Goal: Transaction & Acquisition: Obtain resource

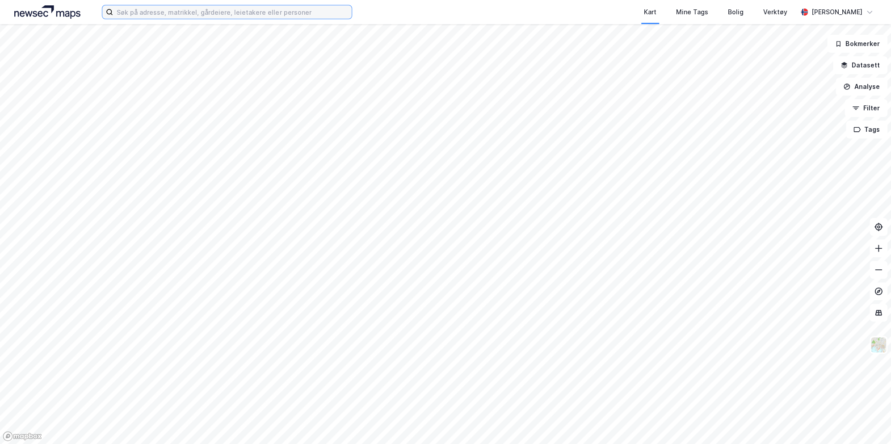
click at [176, 15] on input at bounding box center [232, 11] width 239 height 13
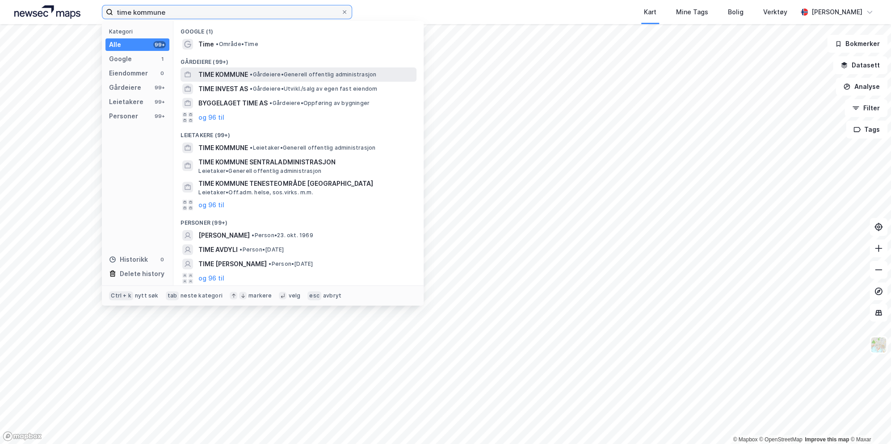
type input "time kommune"
click at [267, 70] on div "TIME KOMMUNE • Gårdeiere • Generell offentlig administrasjon" at bounding box center [306, 74] width 216 height 11
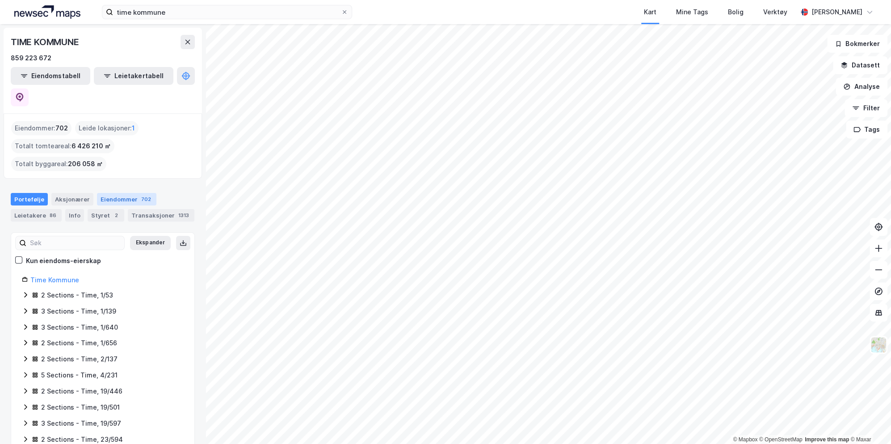
click at [122, 193] on div "Eiendommer 702" at bounding box center [126, 199] width 59 height 13
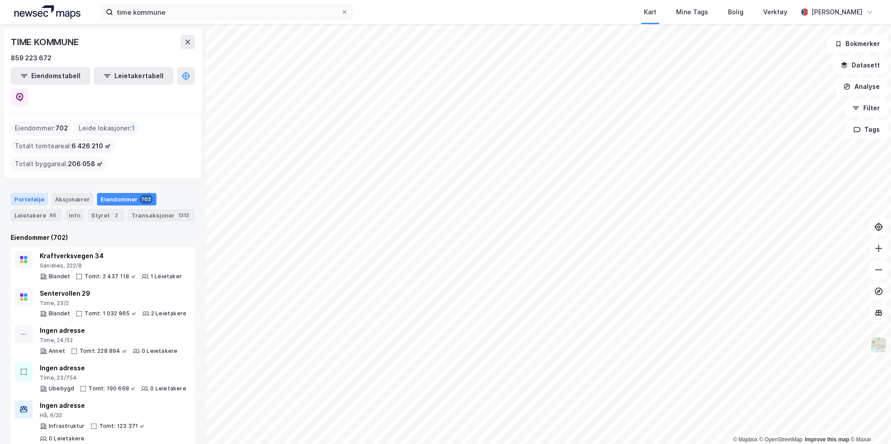
click at [24, 193] on div "Portefølje" at bounding box center [29, 199] width 37 height 13
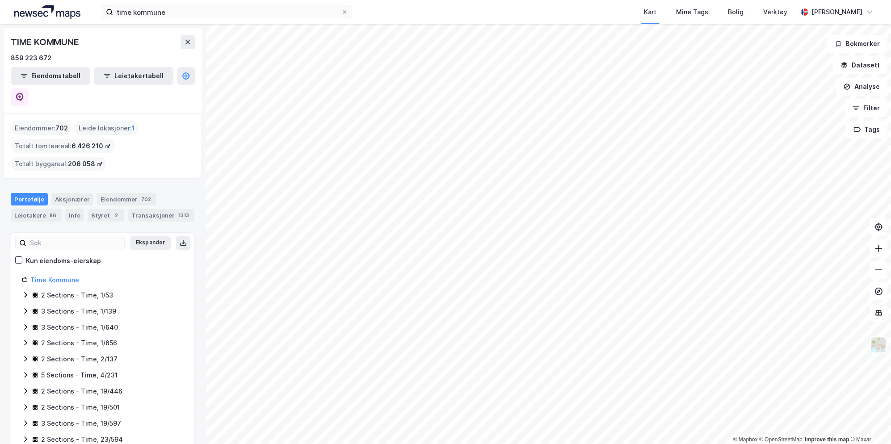
click at [95, 290] on div "2 Sections - Time, 1/53" at bounding box center [77, 295] width 72 height 11
click at [96, 308] on link "Time, 1/53/0/12" at bounding box center [94, 312] width 47 height 8
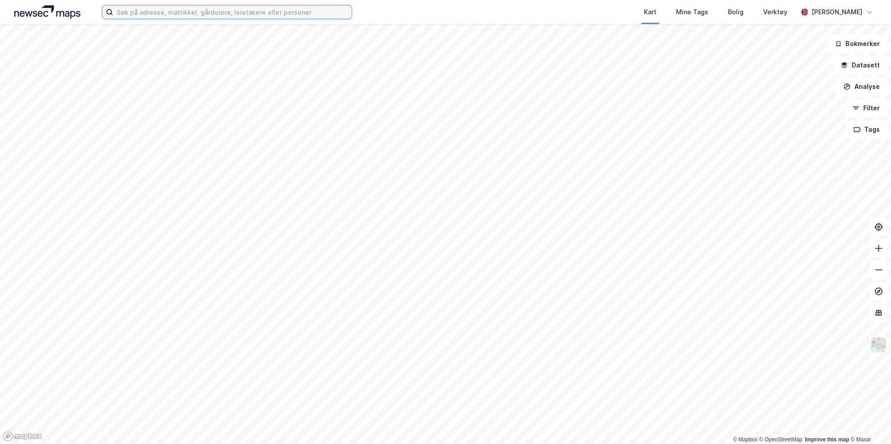
click at [199, 10] on input at bounding box center [232, 11] width 239 height 13
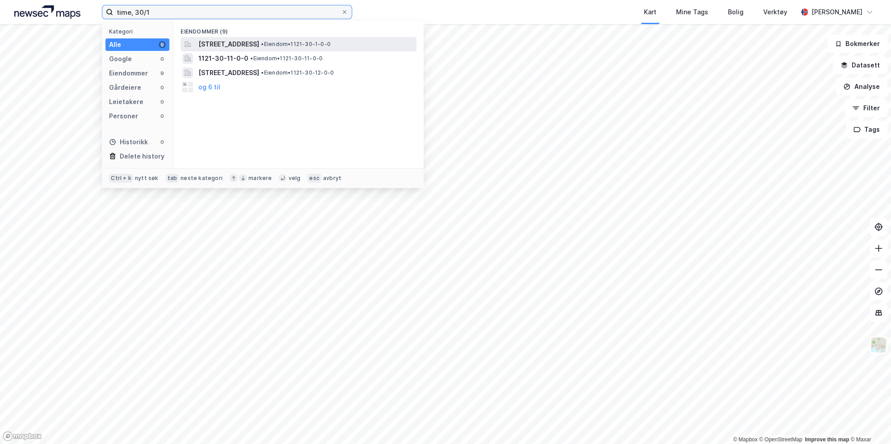
type input "time, 30/1"
click at [259, 49] on span "[STREET_ADDRESS]" at bounding box center [228, 44] width 61 height 11
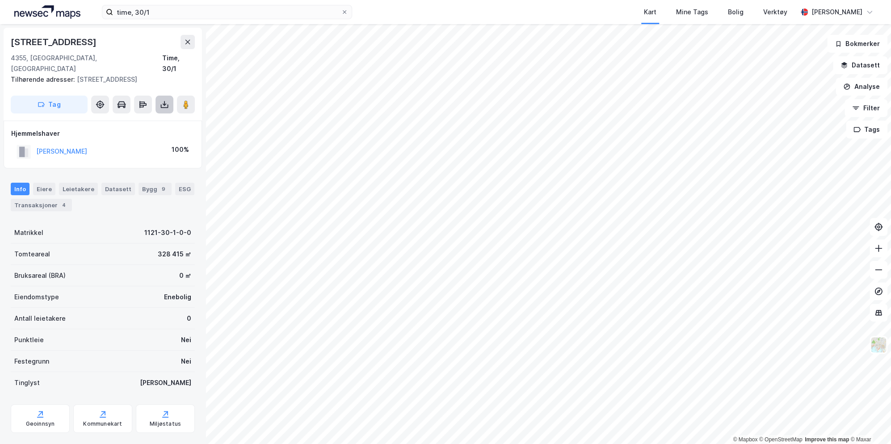
click at [167, 96] on button at bounding box center [165, 105] width 18 height 18
click at [160, 115] on div "Last ned grunnbok" at bounding box center [125, 122] width 95 height 14
